Goal: Navigation & Orientation: Find specific page/section

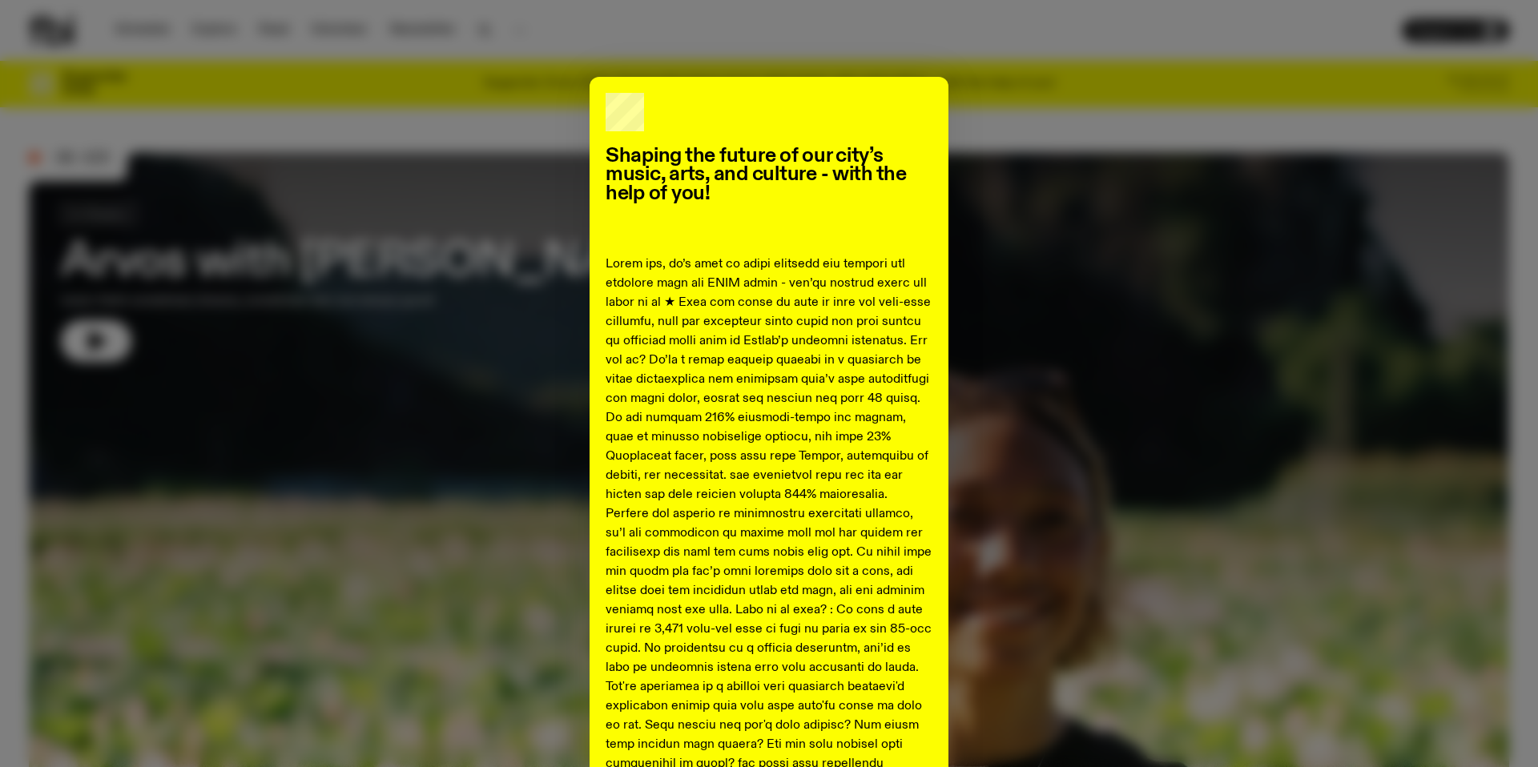
click at [1104, 465] on div "Shaping the future of our city’s music, arts, and culture - with the help of yo…" at bounding box center [769, 710] width 1480 height 1267
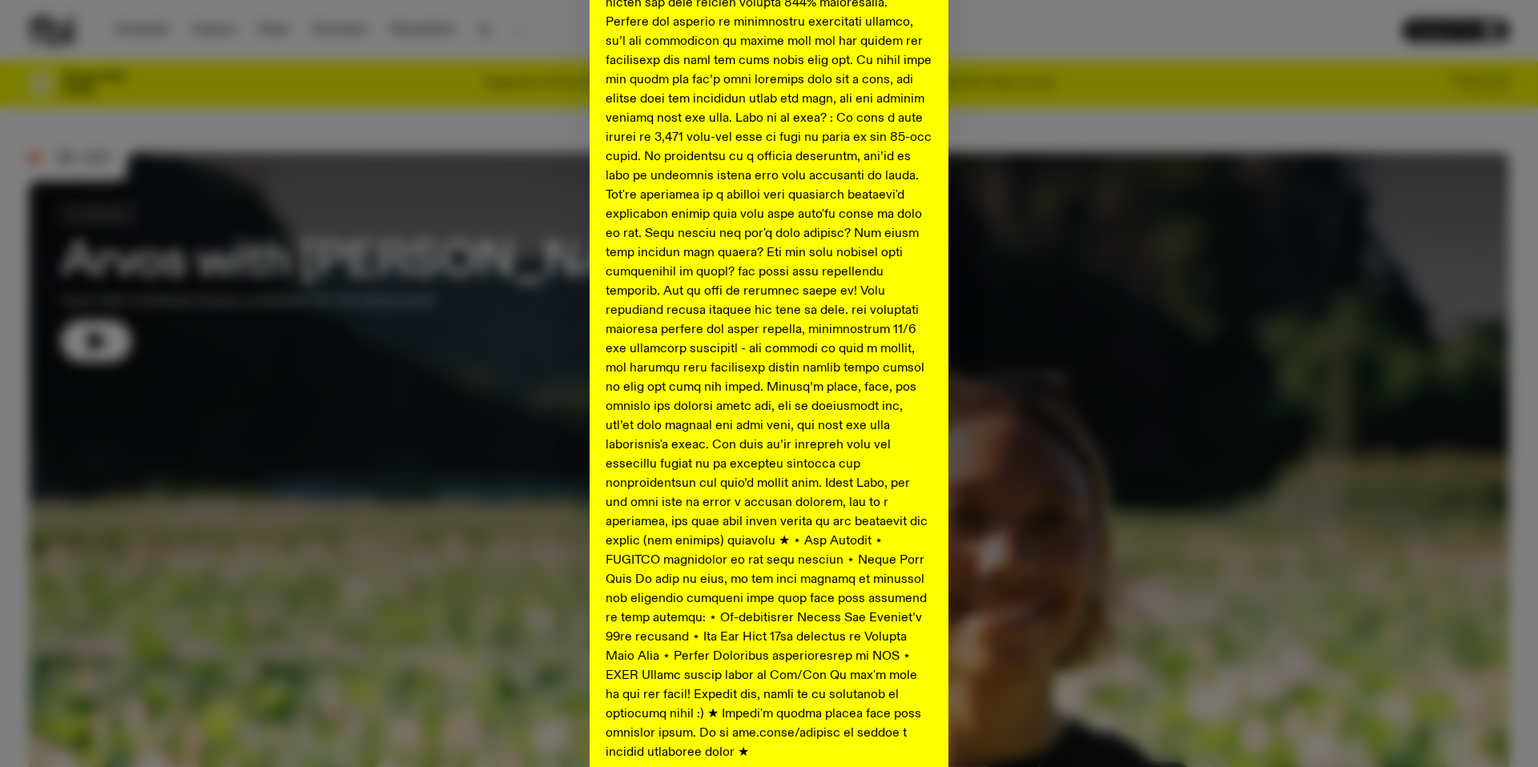
scroll to position [634, 0]
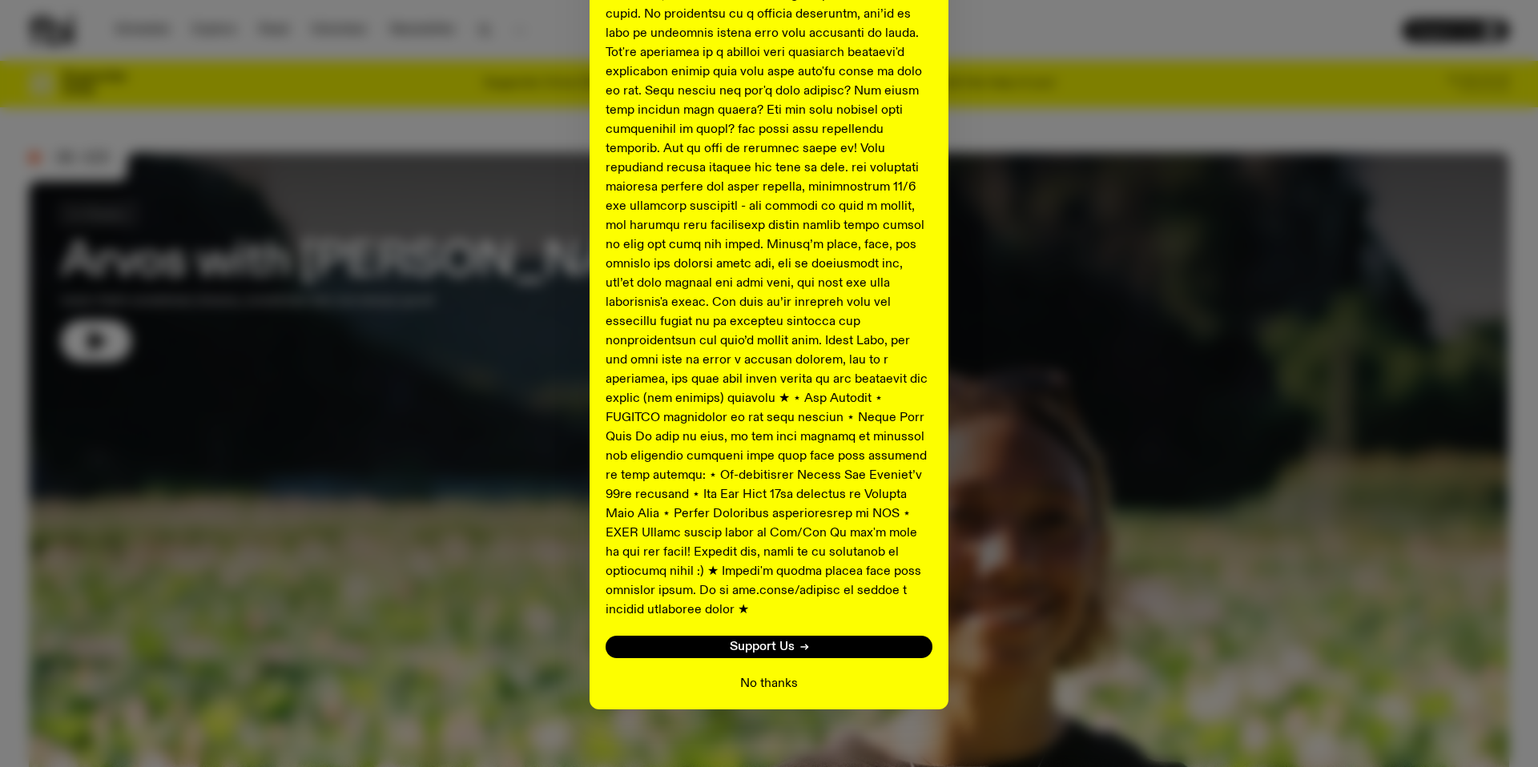
click at [758, 674] on button "No thanks" at bounding box center [769, 683] width 58 height 19
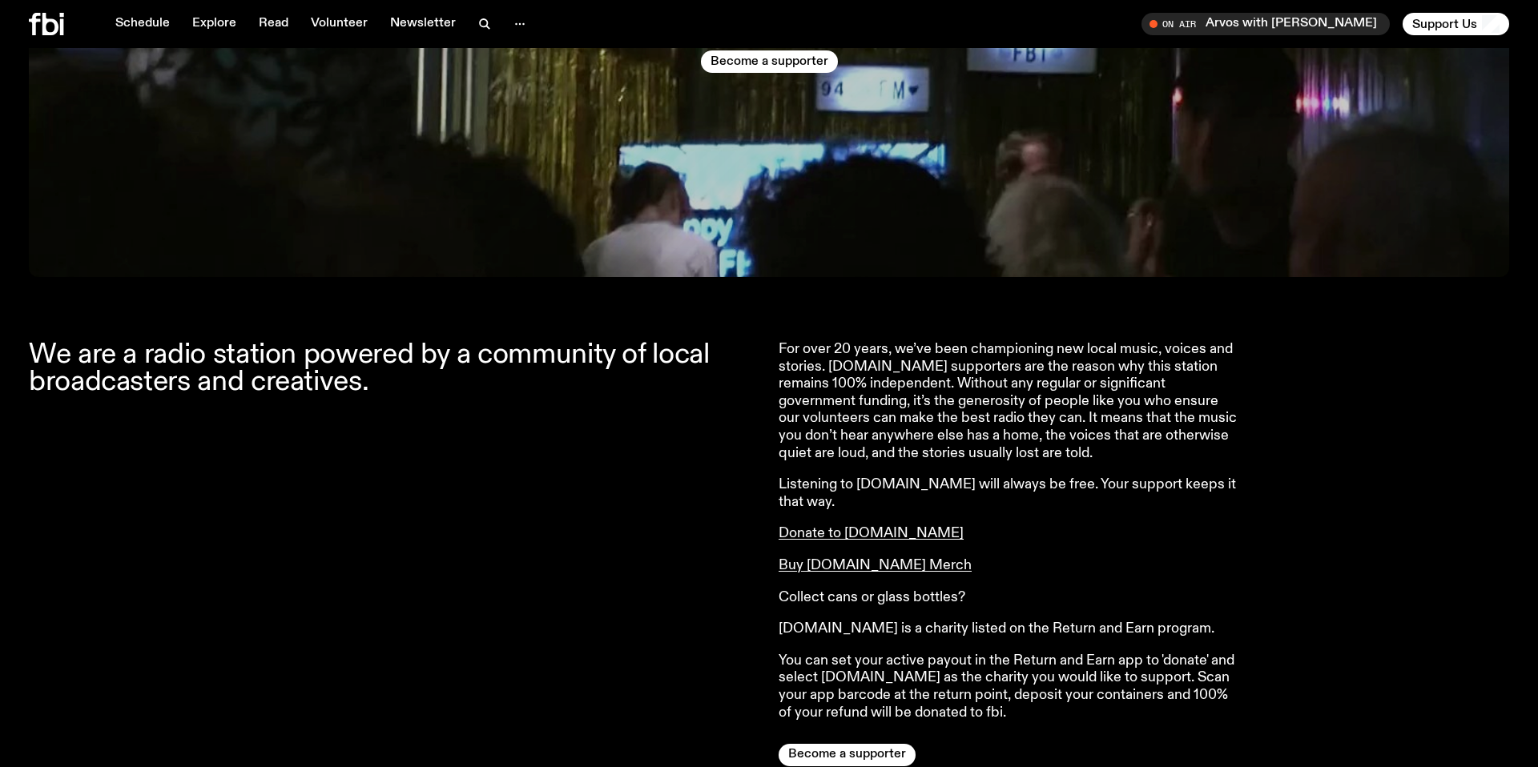
scroll to position [1246, 0]
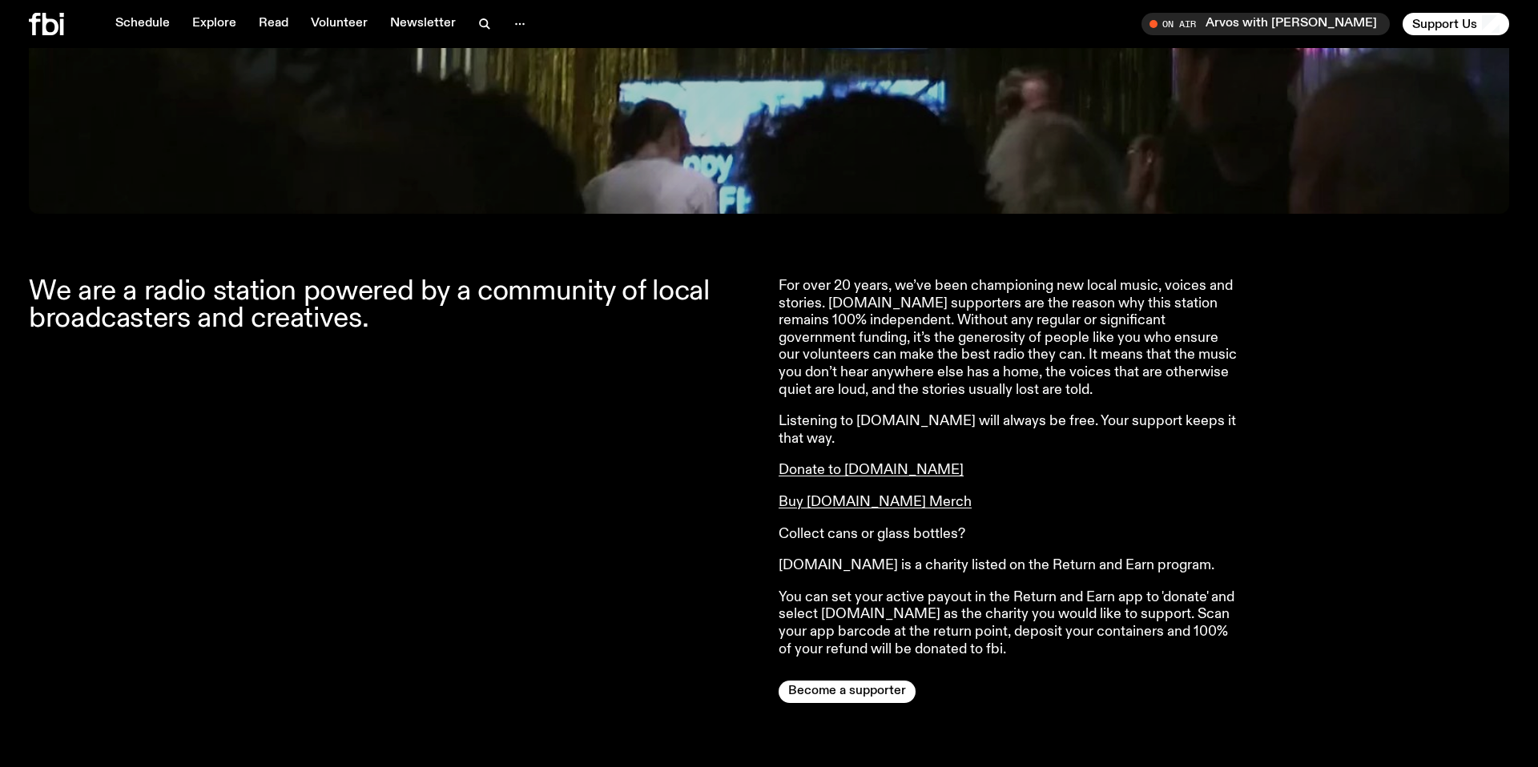
click at [1432, 36] on div "Schedule Explore Read Volunteer Newsletter On Air Arvos with Bri Kennedy Tune i…" at bounding box center [769, 24] width 1538 height 48
click at [1448, 26] on span "Support Us" at bounding box center [1444, 24] width 65 height 14
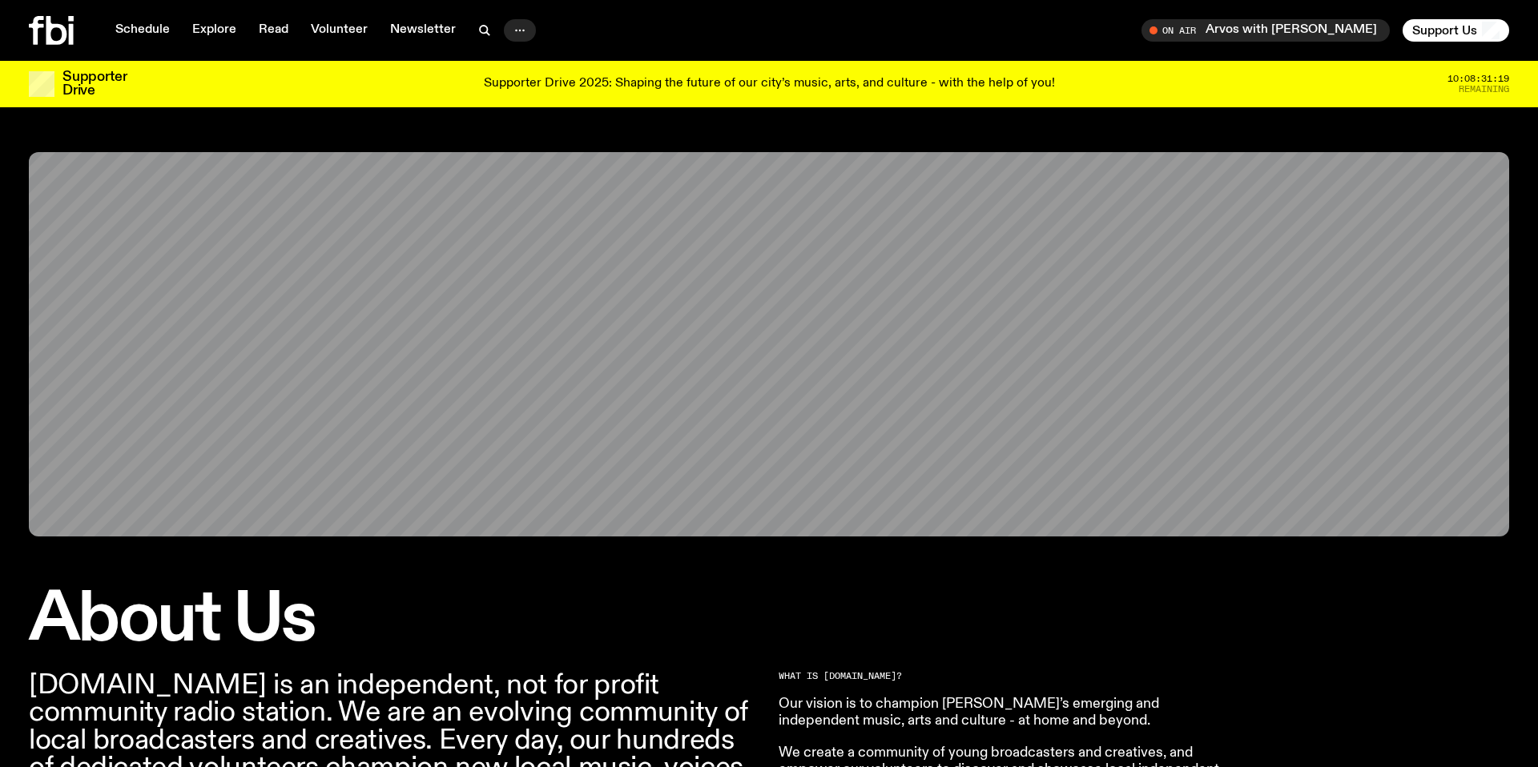
click at [518, 27] on icon "button" at bounding box center [519, 30] width 19 height 19
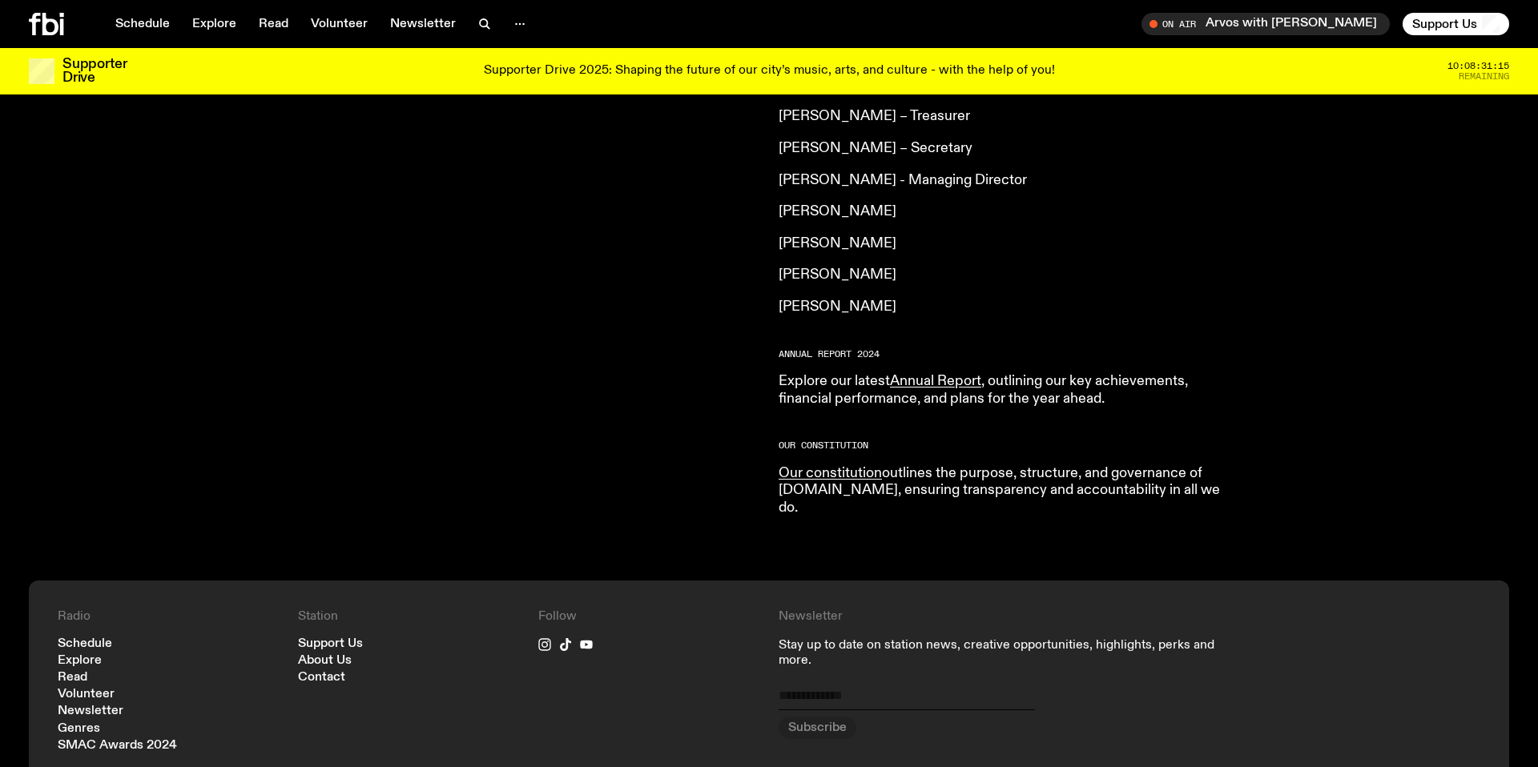
scroll to position [1379, 0]
